Goal: Information Seeking & Learning: Find contact information

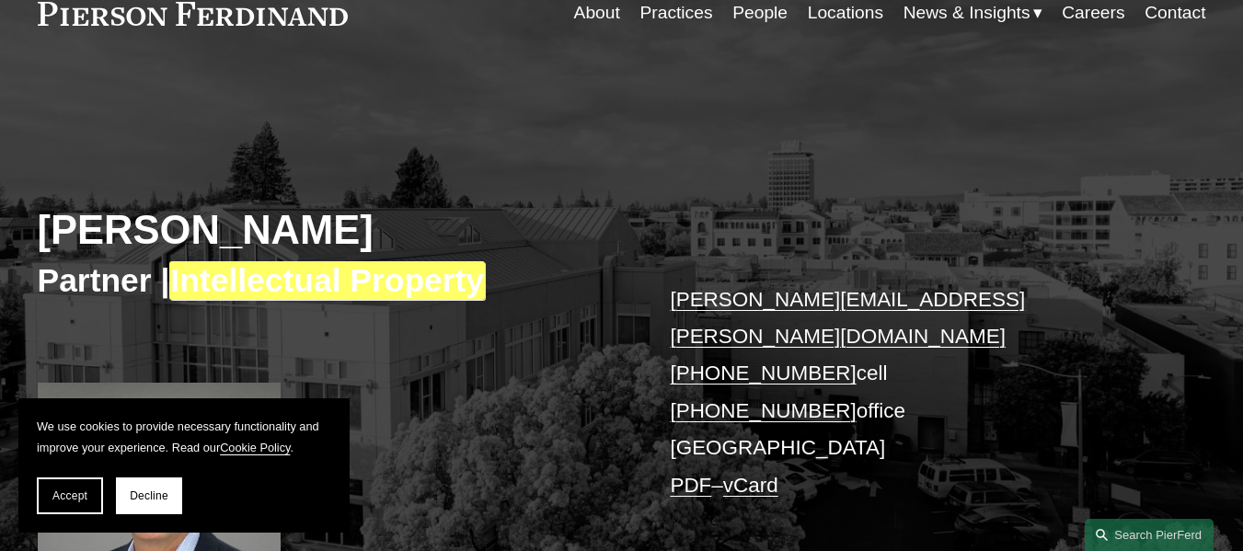
scroll to position [92, 0]
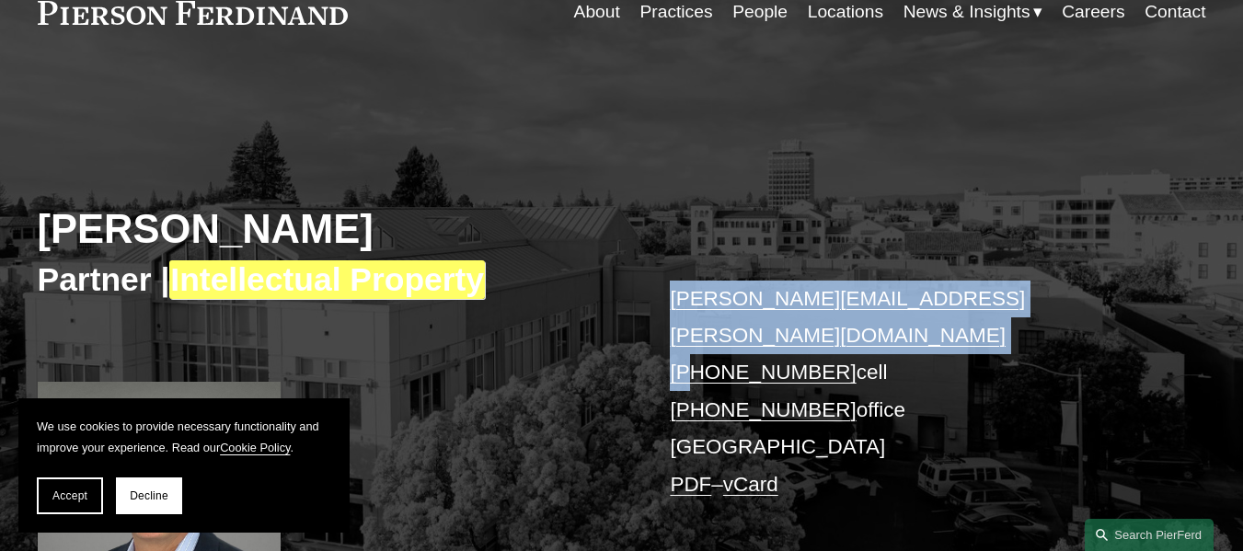
copy p "greg.chopskie@pierferd.com +1"
copy p "greg.chopskie@pierferd.com +"
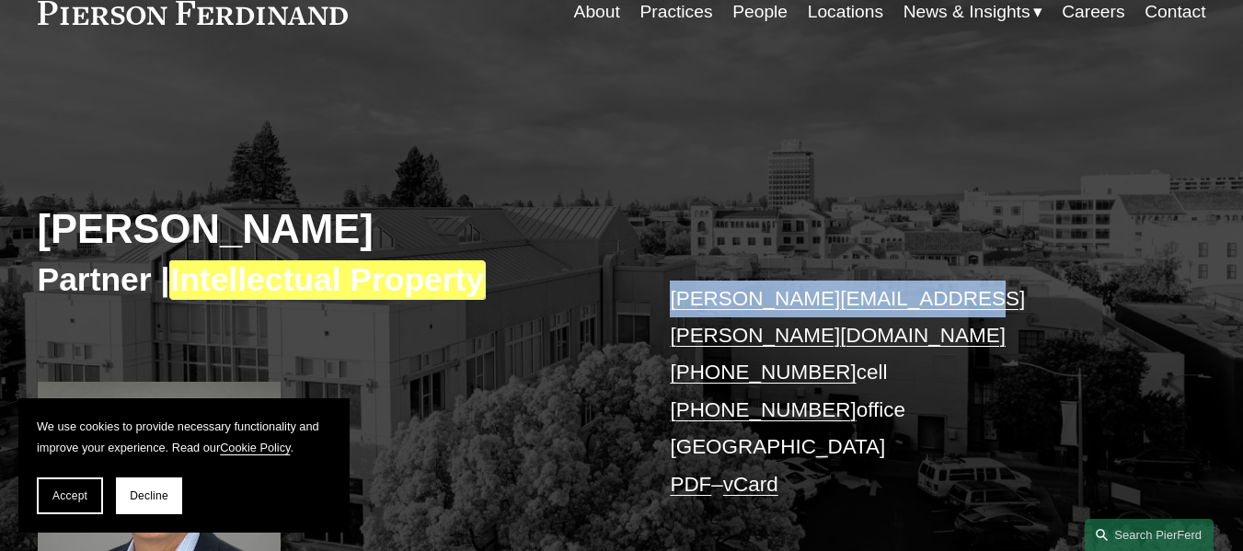
copy link "greg.chopskie@pierferd.com"
drag, startPoint x: 905, startPoint y: 305, endPoint x: 670, endPoint y: 309, distance: 235.5
click at [670, 309] on p "greg.chopskie@pierferd.com +1.202.258.4998 cell +1.415.460.7855 office Palo Alt…" at bounding box center [913, 393] width 487 height 224
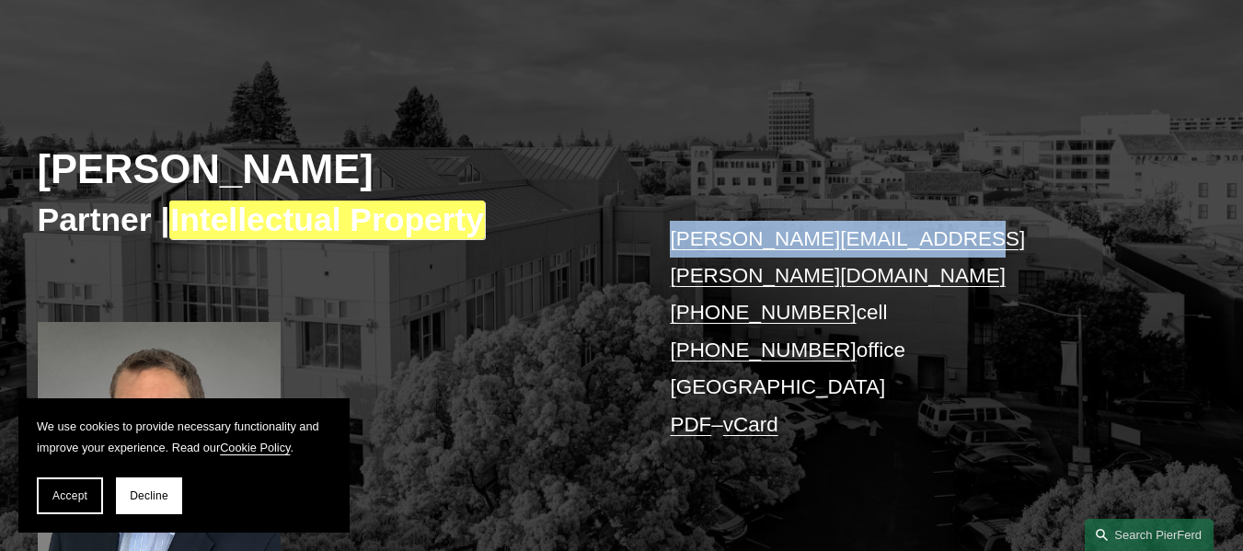
scroll to position [184, 0]
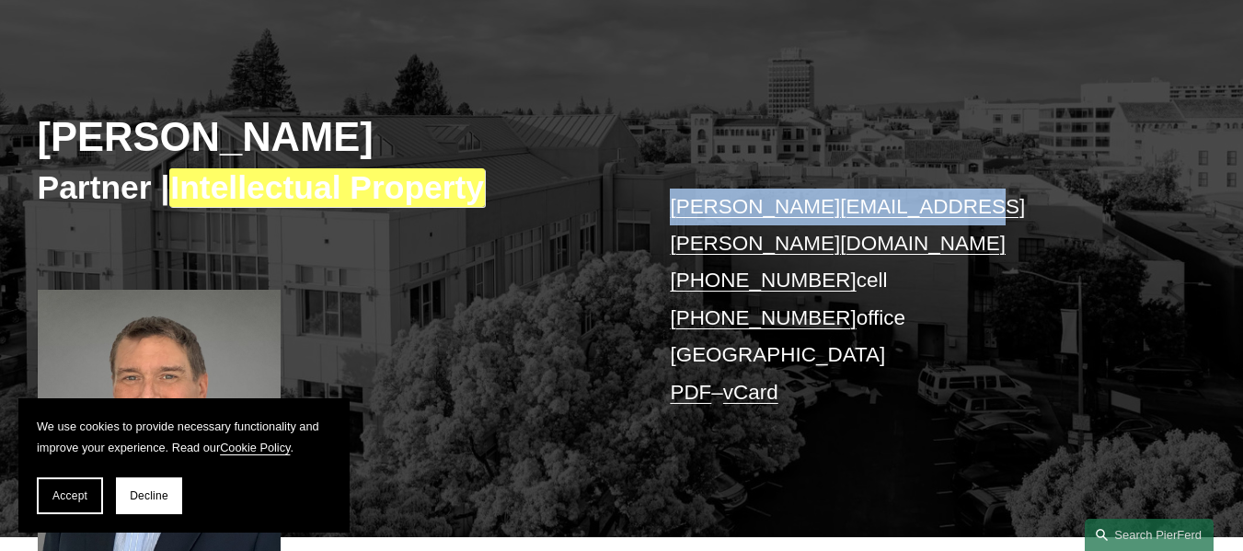
copy p "2.258.4998 cell"
copy p "02.258.4998 cell"
copy p "202.258.4998 cell"
drag, startPoint x: 879, startPoint y: 239, endPoint x: 700, endPoint y: 264, distance: 181.1
click at [700, 264] on p "greg.chopskie@pierferd.com +1.202.258.4998 cell +1.415.460.7855 office Palo Alt…" at bounding box center [913, 301] width 487 height 224
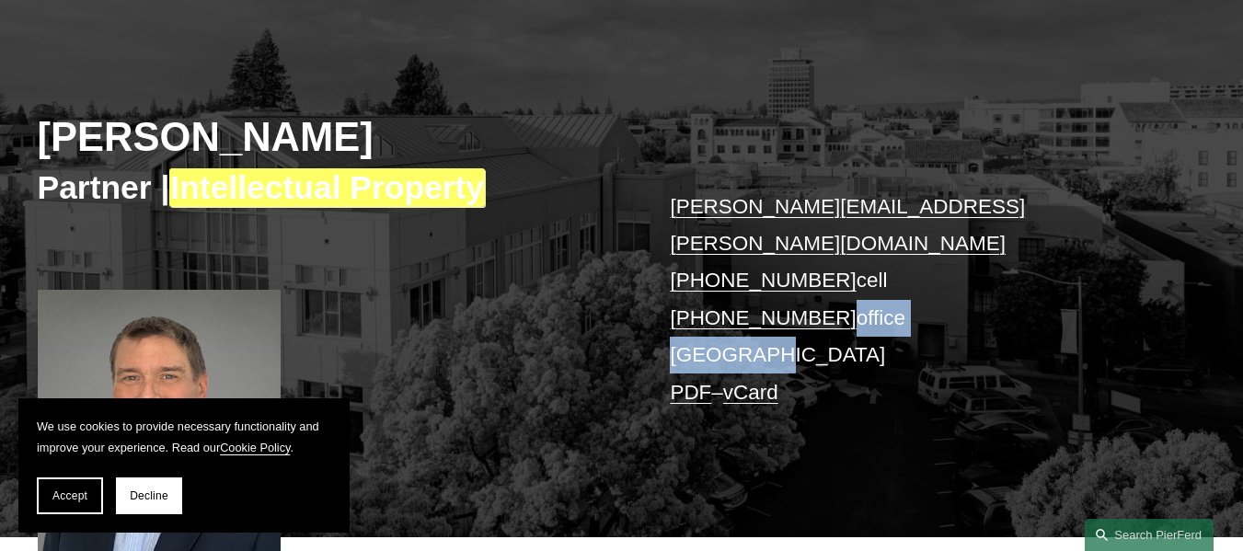
copy p "office Palo Alto"
copy p "office Palo"
copy p "15.460.7855 office"
copy p "415.460.7855 office"
drag, startPoint x: 905, startPoint y: 281, endPoint x: 700, endPoint y: 288, distance: 205.2
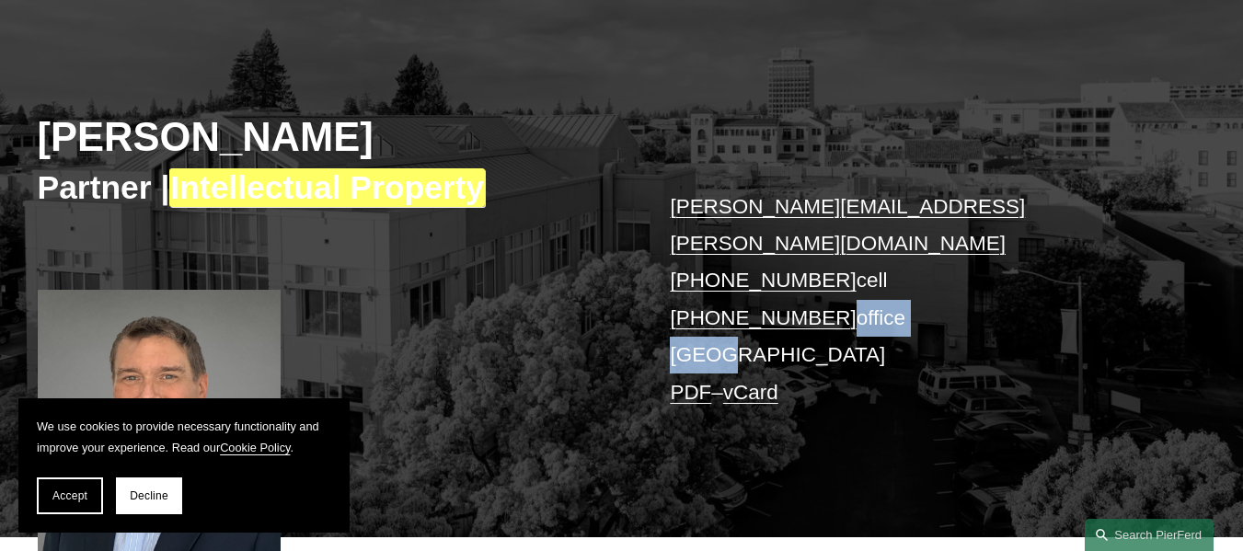
click at [700, 288] on p "greg.chopskie@pierferd.com +1.202.258.4998 cell +1.415.460.7855 office Palo Alt…" at bounding box center [913, 301] width 487 height 224
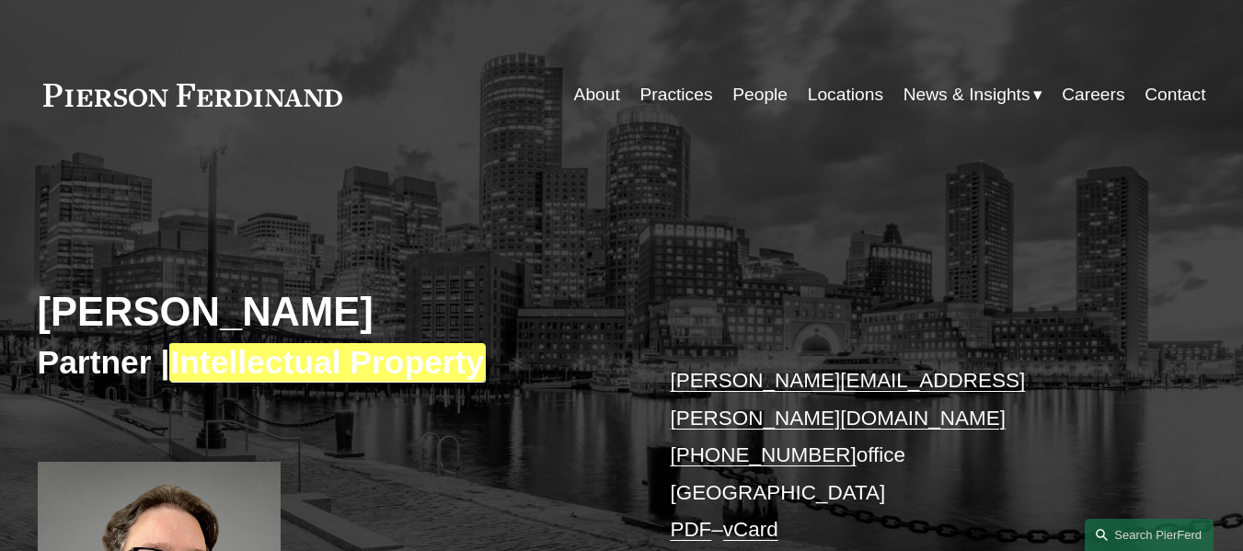
scroll to position [101, 0]
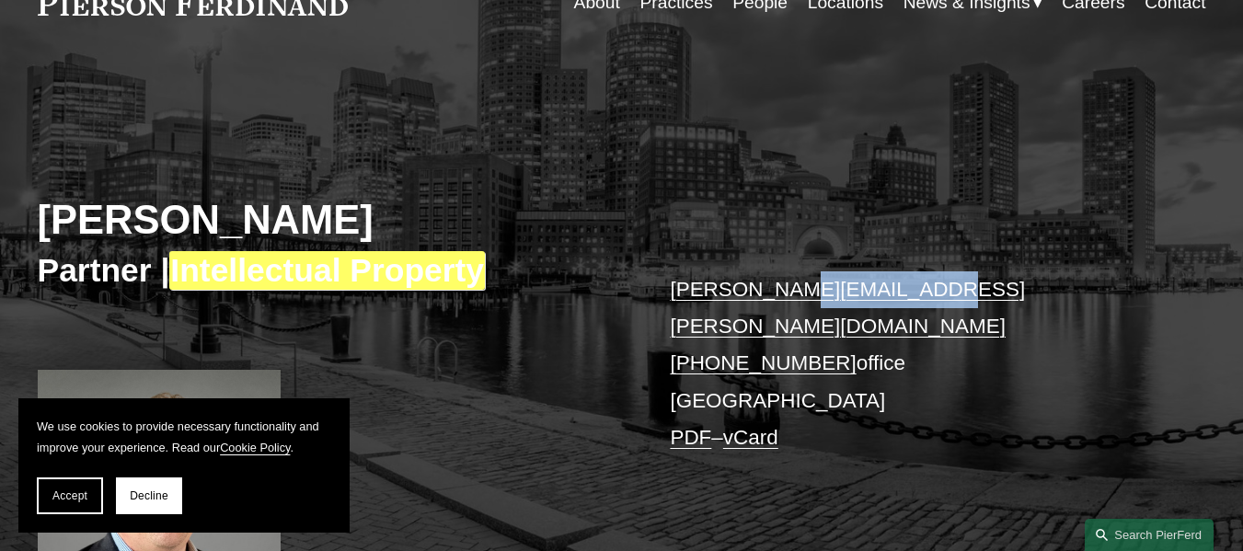
copy link "@pierferd.com"
copy link "l.rose@pierferd.com"
copy link "iel.rose@pierferd.com"
copy link "aniel.rose@pierferd.com"
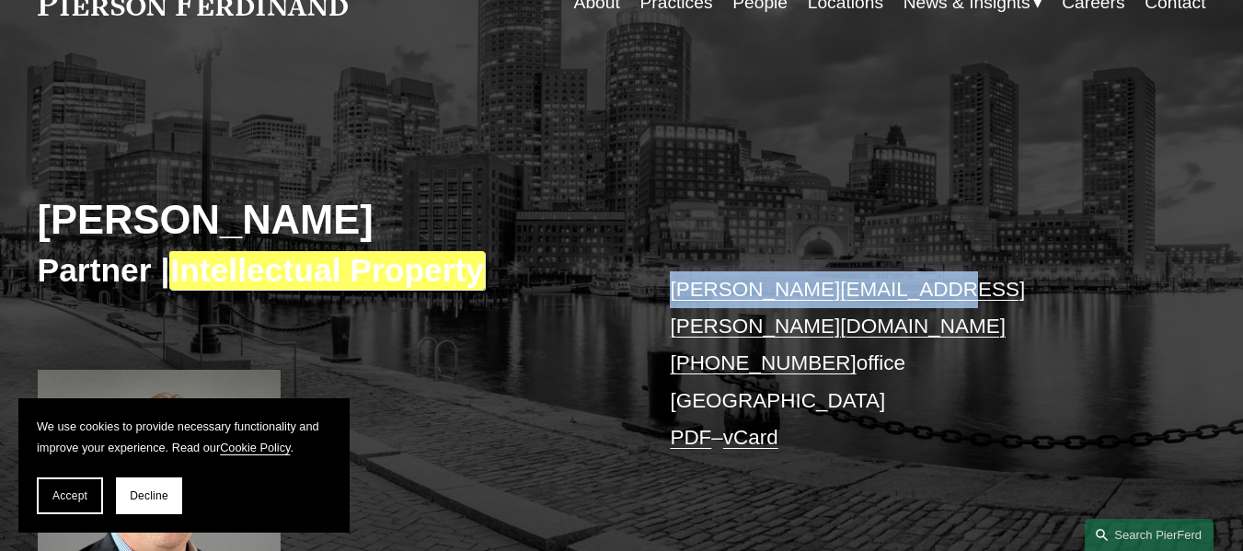
copy link "daniel.rose@pierferd.com"
drag, startPoint x: 852, startPoint y: 292, endPoint x: 672, endPoint y: 297, distance: 179.4
click at [672, 297] on p "daniel.rose@pierferd.com +1.617.807.2047 office Boston PDF – vCard" at bounding box center [913, 364] width 487 height 186
copy link "07.2047"
copy link "617.807.2047"
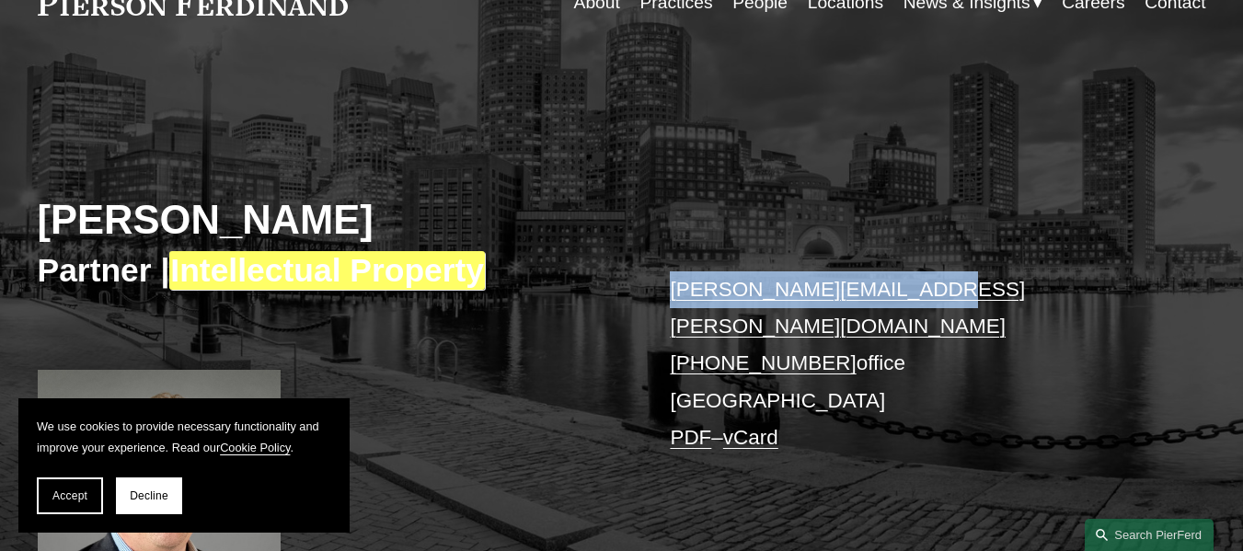
copy link ".617.807.2047"
copy link "617.807.2047"
drag, startPoint x: 828, startPoint y: 325, endPoint x: 698, endPoint y: 331, distance: 129.8
click at [698, 331] on p "daniel.rose@pierferd.com +1.617.807.2047 office Boston PDF – vCard" at bounding box center [913, 364] width 487 height 186
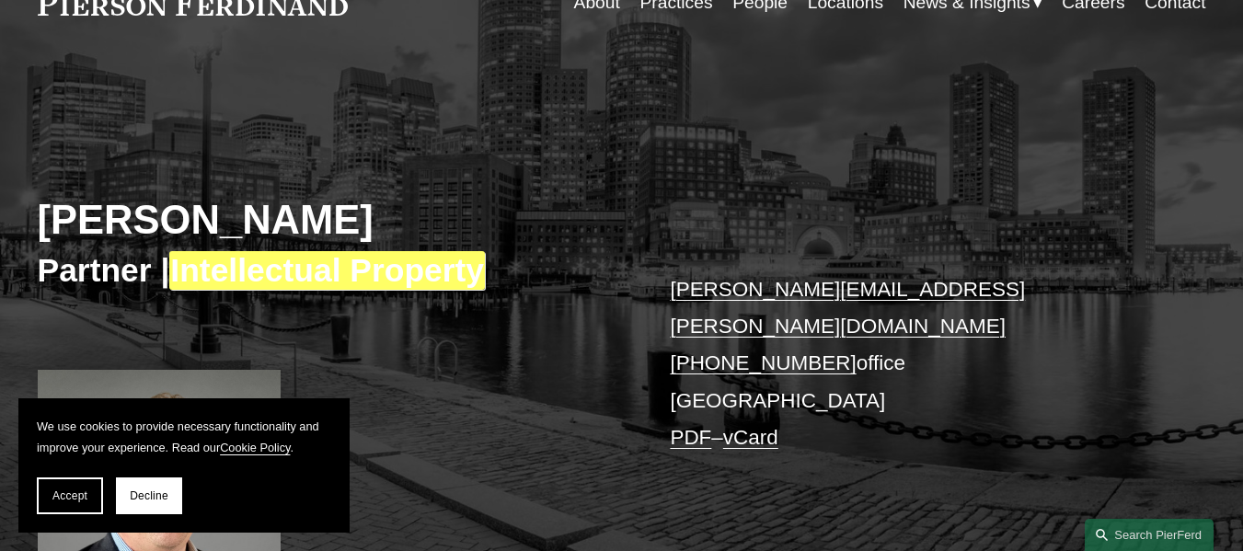
click at [713, 366] on p "daniel.rose@pierferd.com +1.617.807.2047 office Boston PDF – vCard" at bounding box center [913, 364] width 487 height 186
click at [759, 426] on link "vCard" at bounding box center [750, 437] width 55 height 23
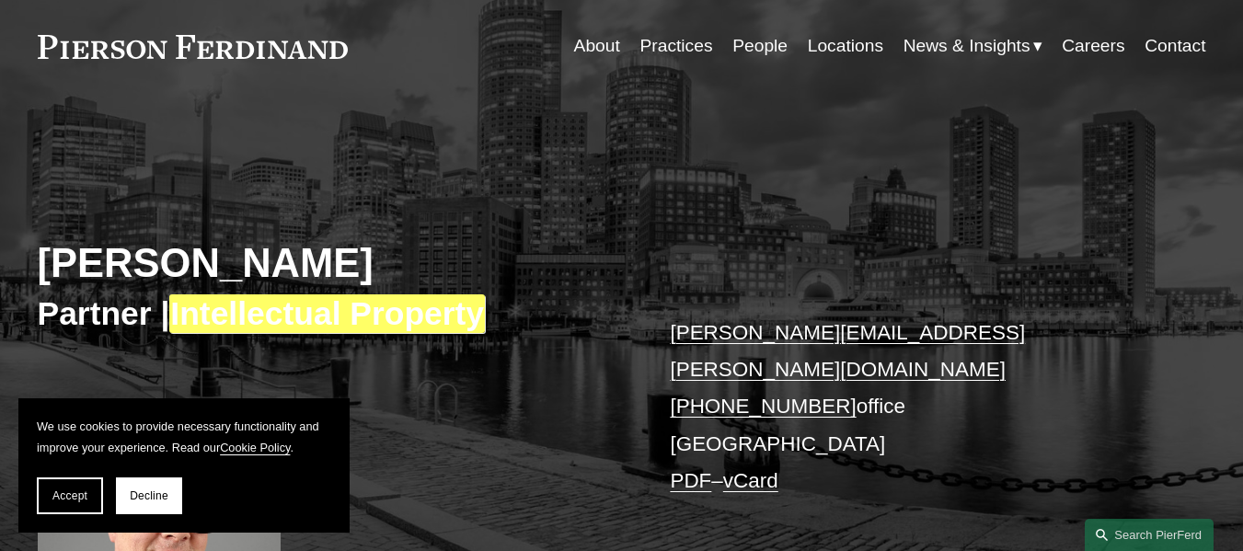
scroll to position [0, 0]
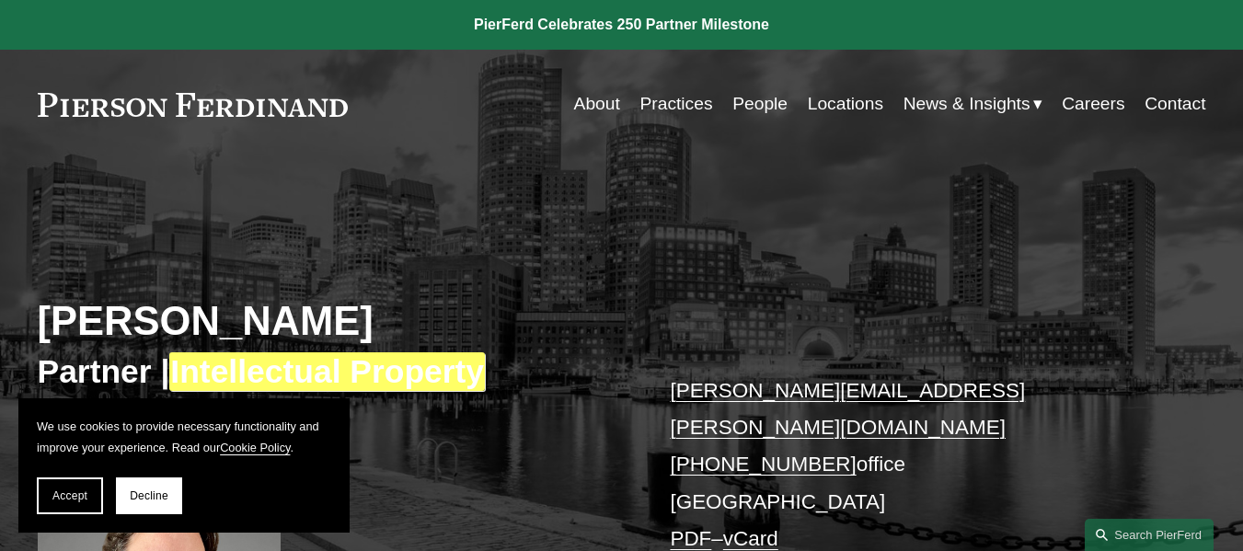
click at [1155, 102] on link "Contact" at bounding box center [1174, 103] width 61 height 35
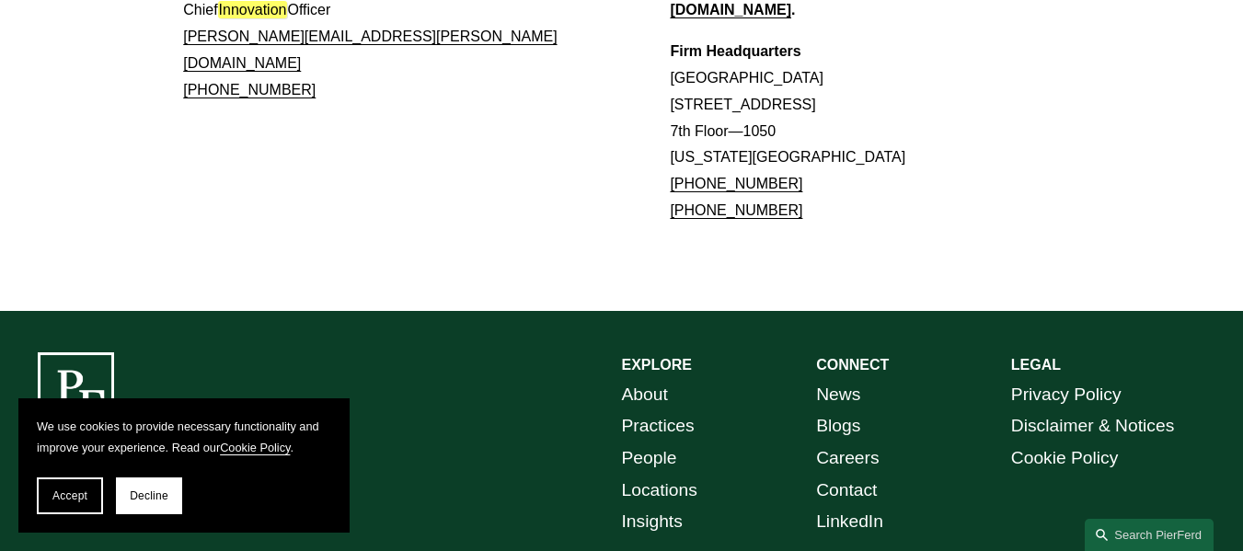
scroll to position [1819, 0]
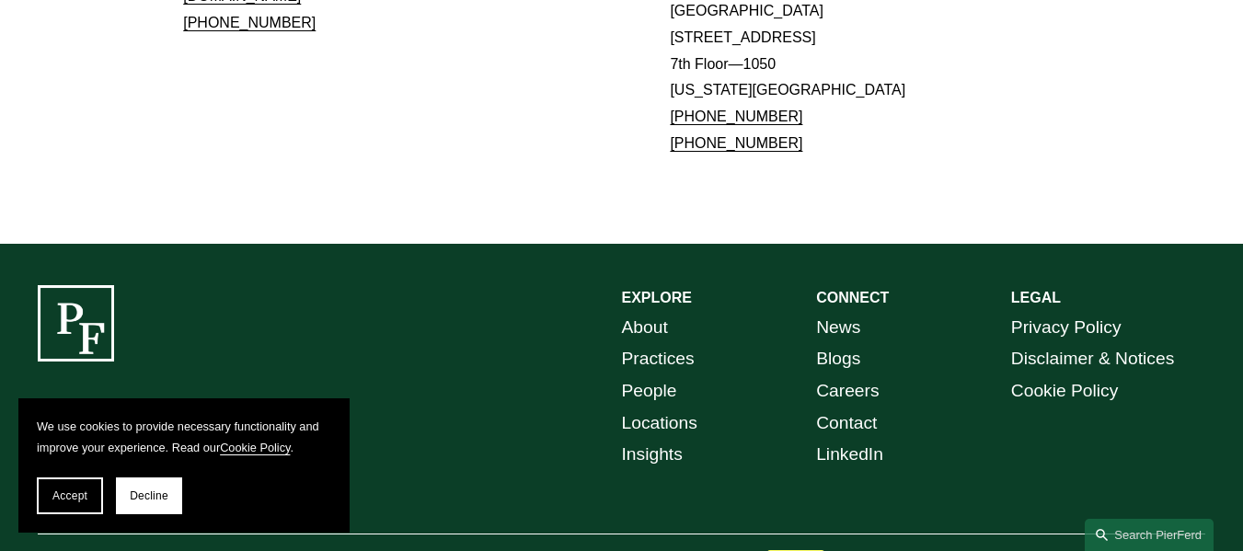
click at [676, 407] on link "Locations" at bounding box center [659, 423] width 75 height 32
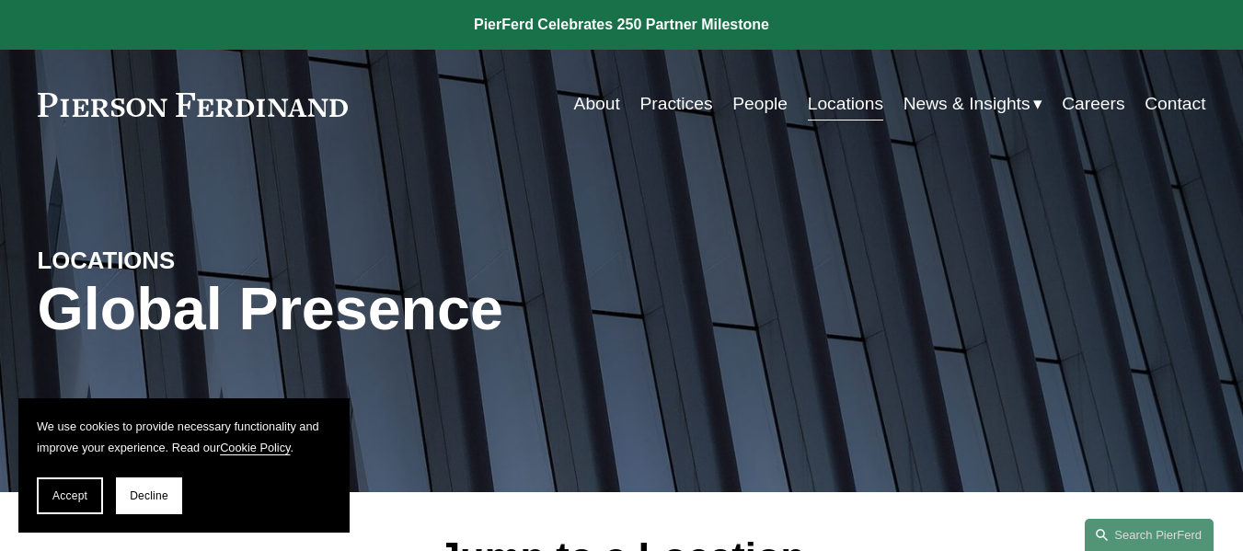
scroll to position [368, 0]
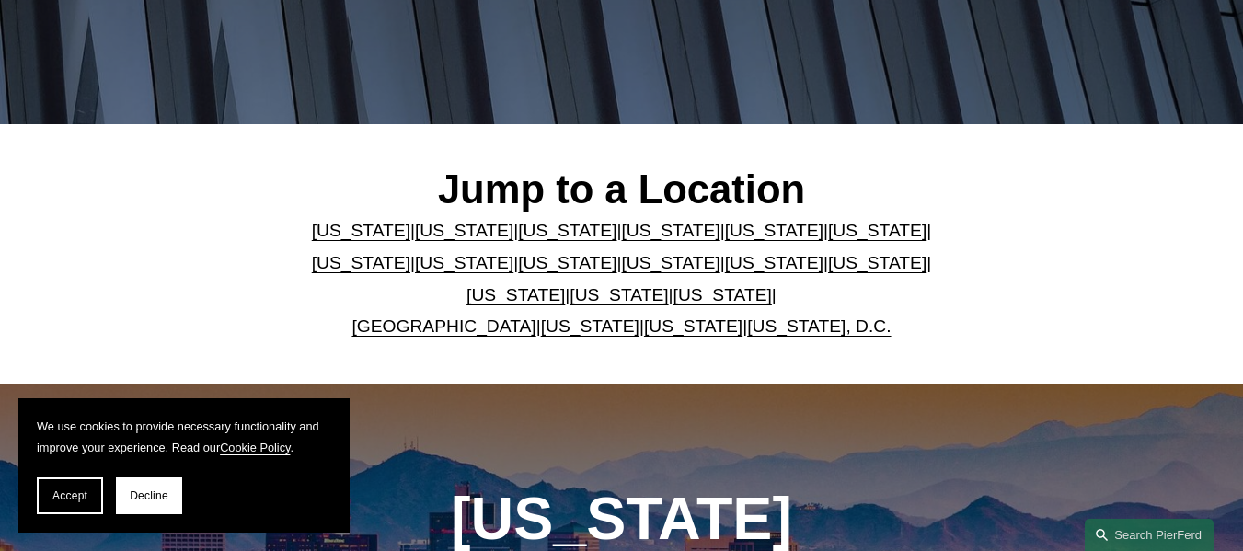
click at [415, 269] on link "[US_STATE]" at bounding box center [464, 262] width 98 height 19
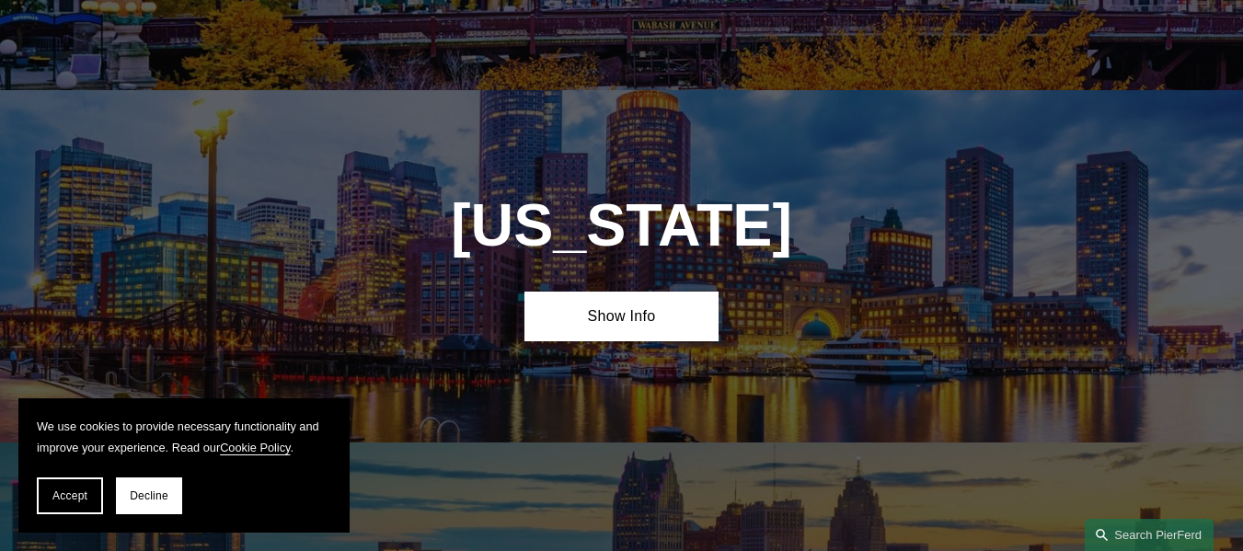
scroll to position [3244, 0]
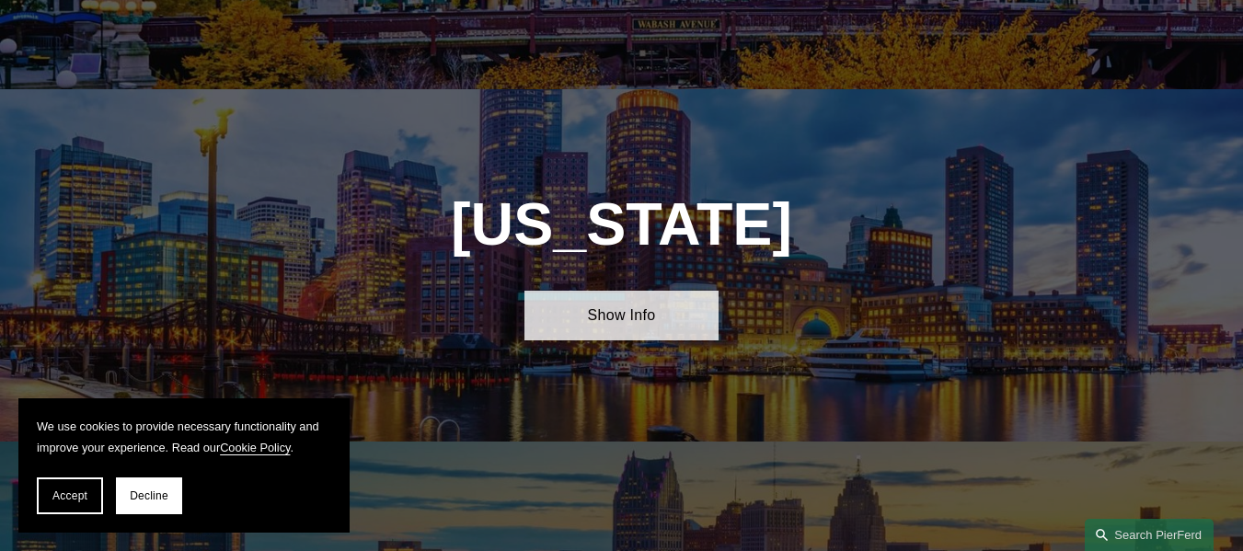
click at [615, 291] on link "Show Info" at bounding box center [621, 316] width 195 height 51
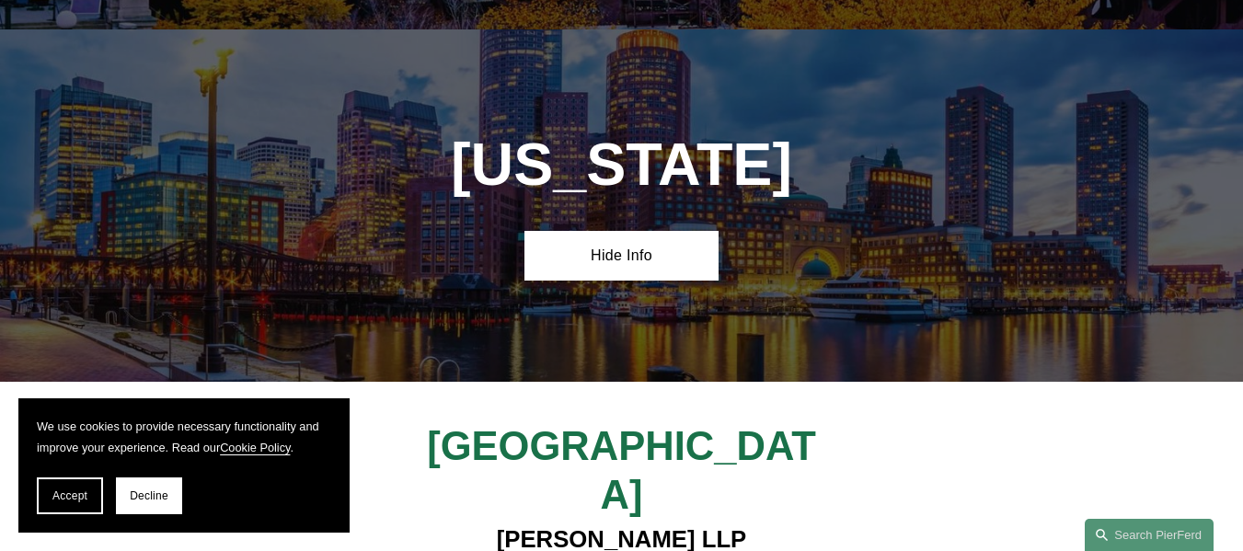
scroll to position [3428, 0]
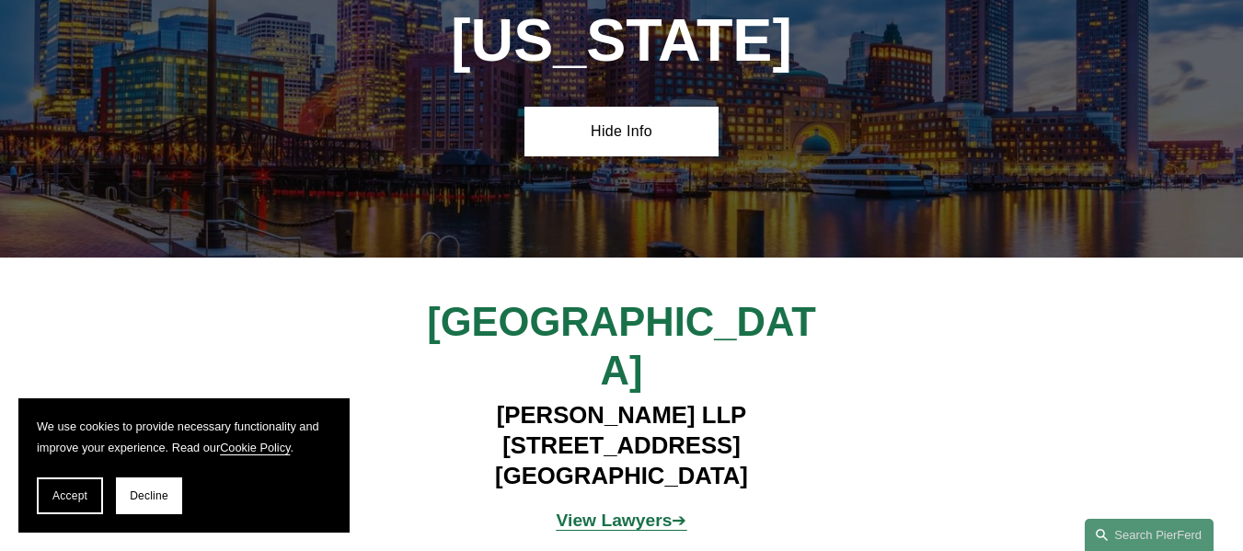
click at [585, 510] on strong "View Lawyers" at bounding box center [614, 519] width 116 height 19
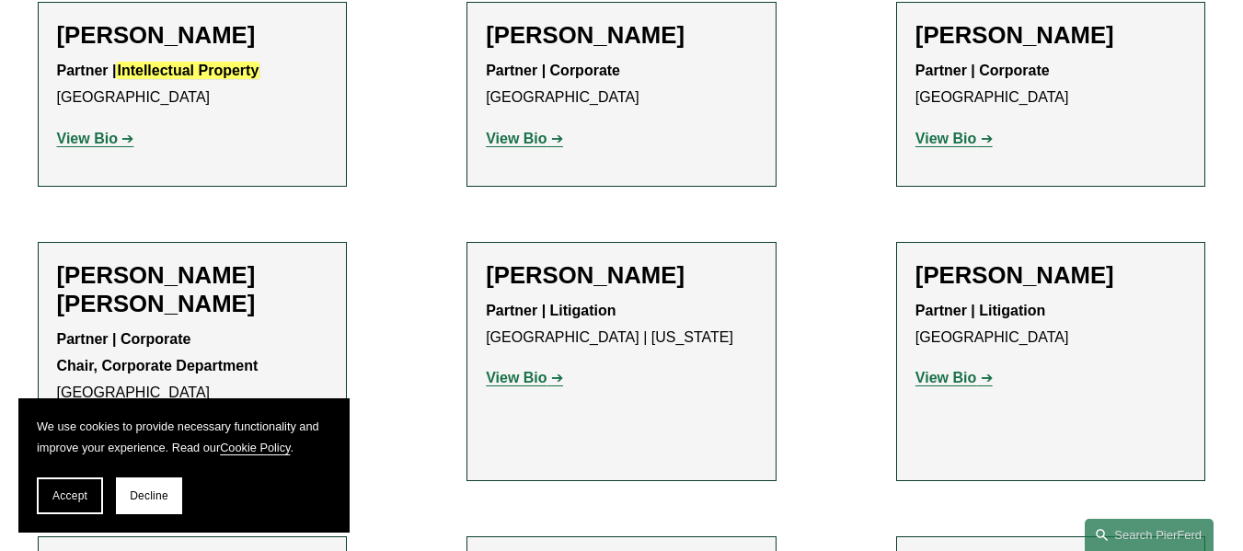
scroll to position [1104, 0]
